Goal: Use online tool/utility: Utilize a website feature to perform a specific function

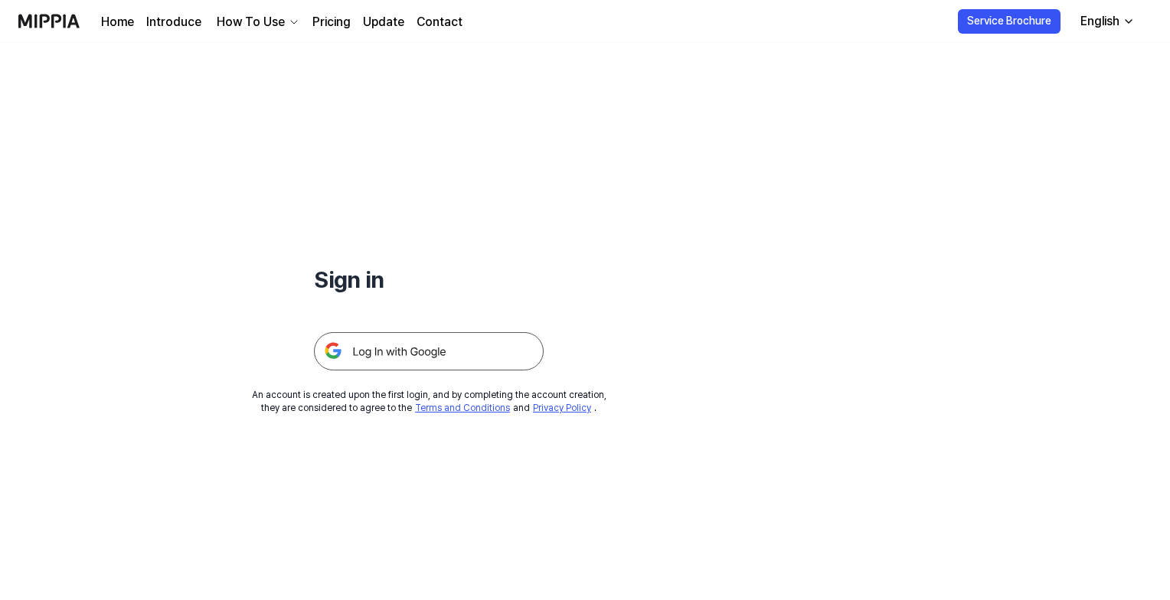
click at [488, 349] on img at bounding box center [429, 351] width 230 height 38
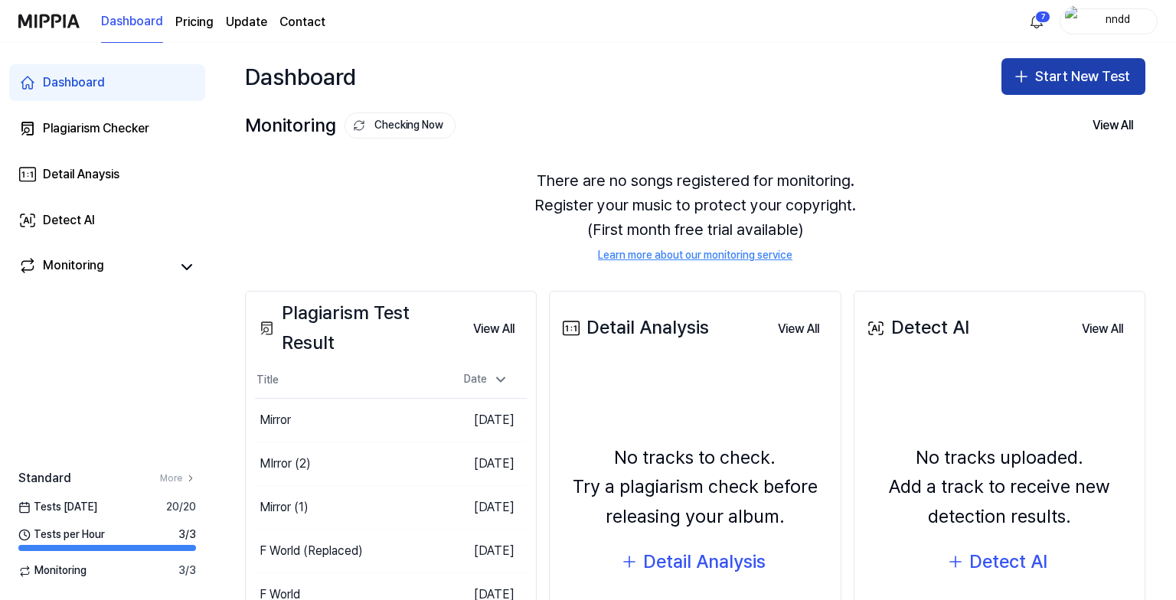
click at [1038, 77] on button "Start New Test" at bounding box center [1073, 76] width 144 height 37
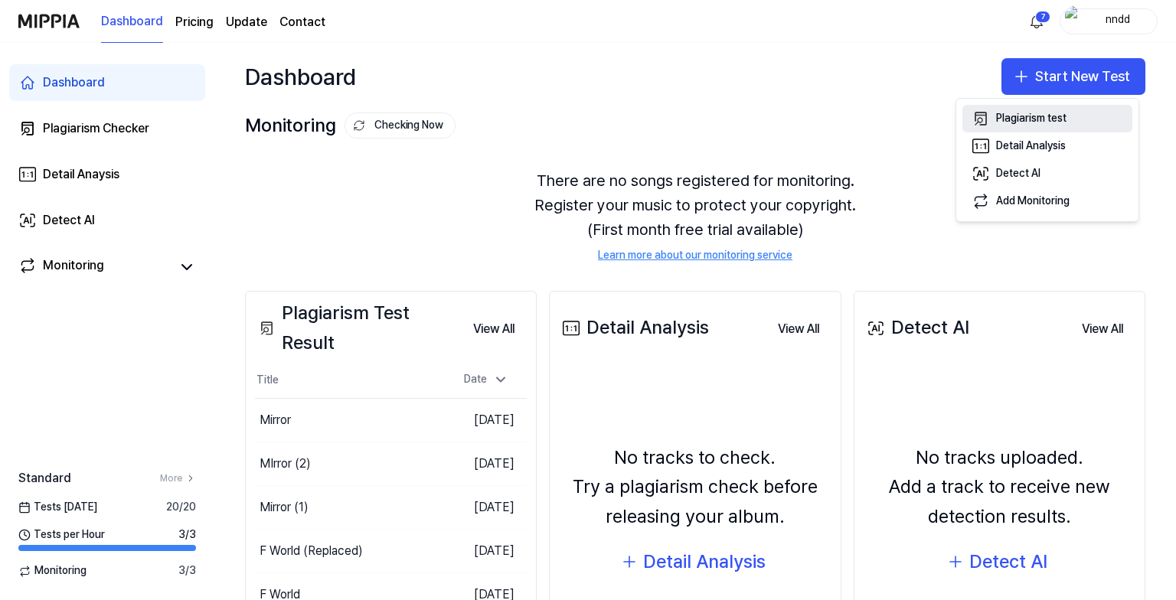
click at [986, 117] on icon "button" at bounding box center [981, 118] width 18 height 18
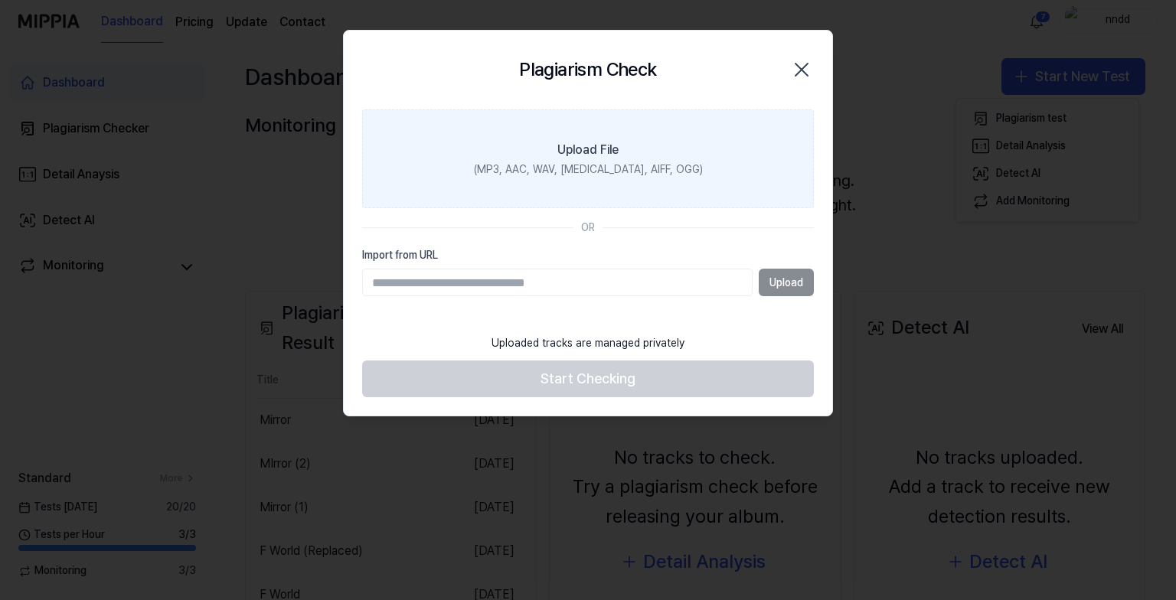
click at [720, 156] on label "Upload File (MP3, AAC, WAV, [MEDICAL_DATA], AIFF, OGG)" at bounding box center [588, 159] width 452 height 100
click at [0, 0] on input "Upload File (MP3, AAC, WAV, [MEDICAL_DATA], AIFF, OGG)" at bounding box center [0, 0] width 0 height 0
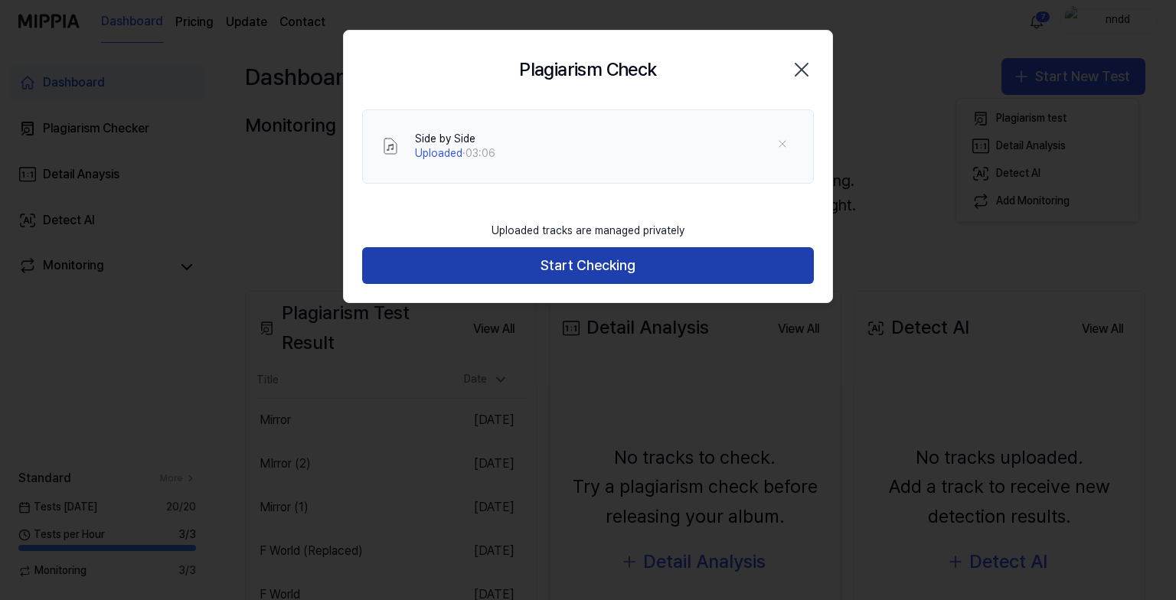
click at [507, 266] on button "Start Checking" at bounding box center [588, 265] width 452 height 37
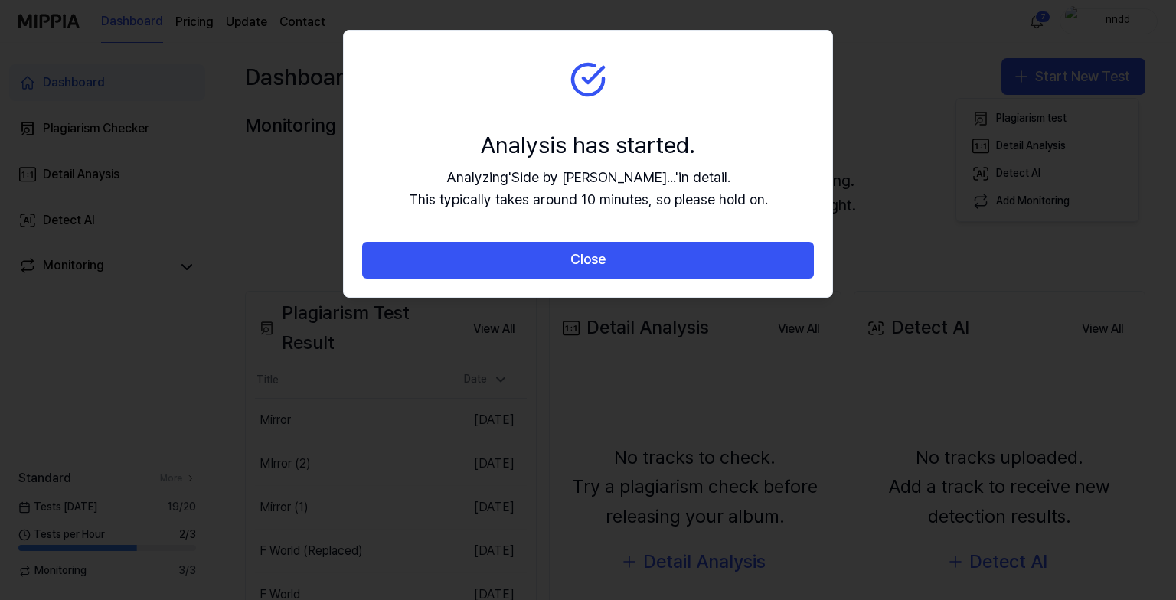
click at [507, 266] on button "Close" at bounding box center [588, 260] width 452 height 37
